Goal: Go to known website: Access a specific website the user already knows

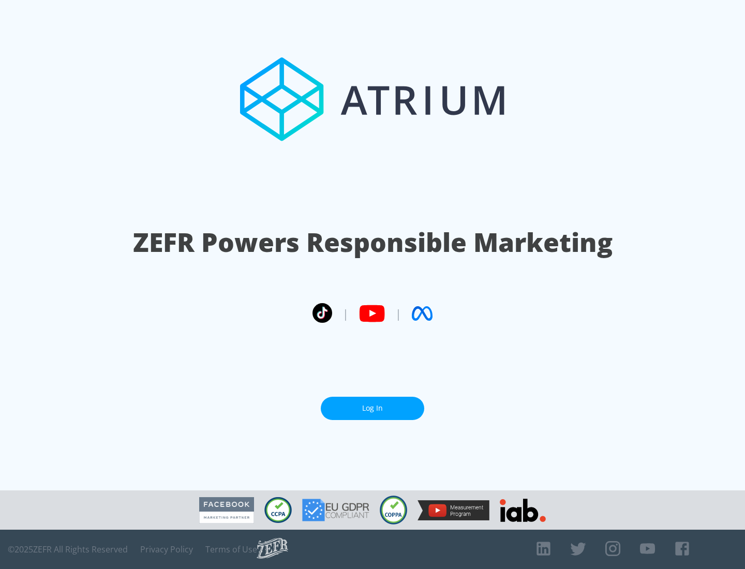
click at [373, 408] on link "Log In" at bounding box center [373, 408] width 104 height 23
